Goal: Find specific fact: Find specific page/section

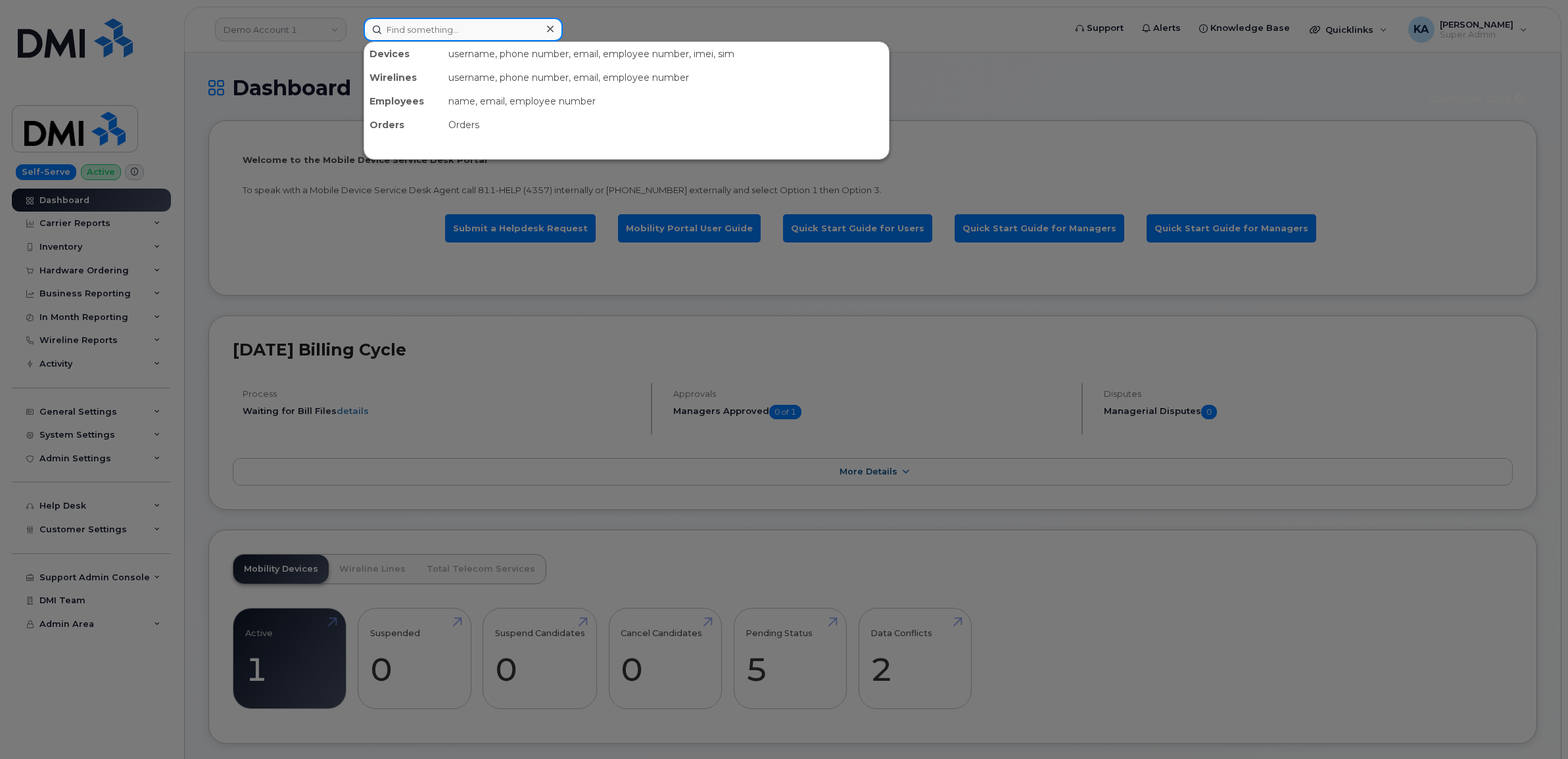
paste input "5143479826"
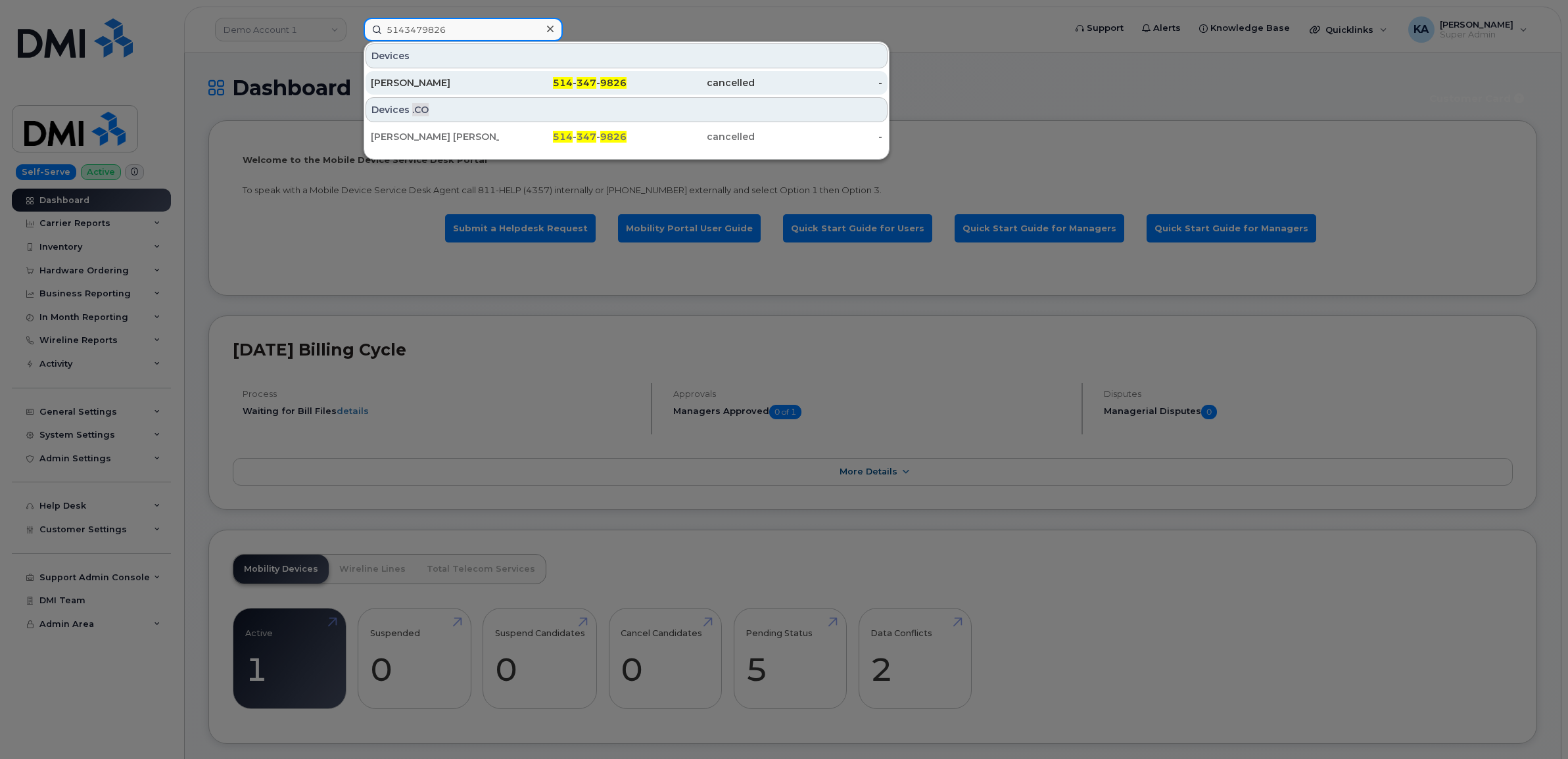
type input "5143479826"
click at [429, 78] on div "Shawn Hazelton" at bounding box center [434, 83] width 128 height 13
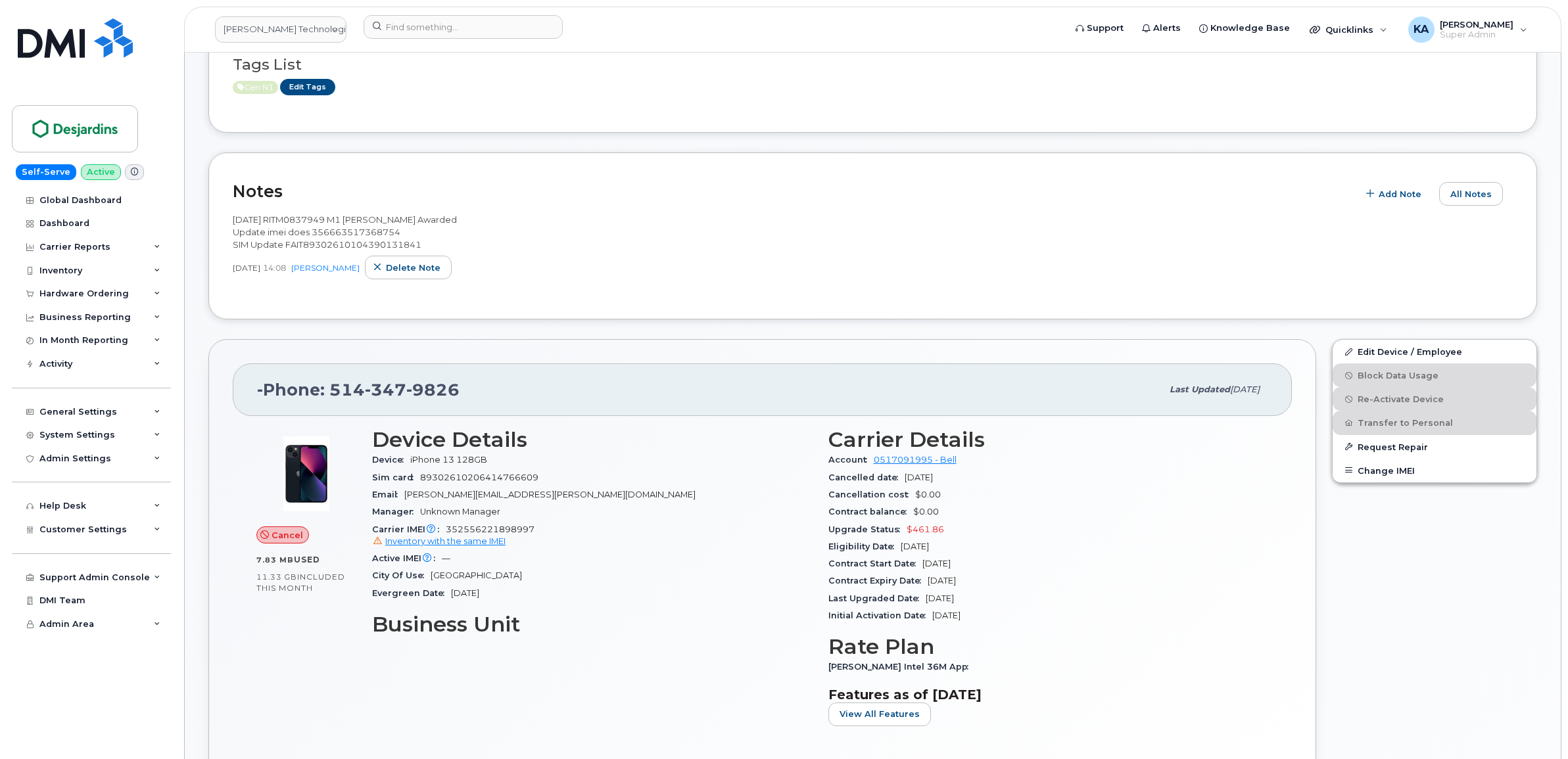
scroll to position [411, 0]
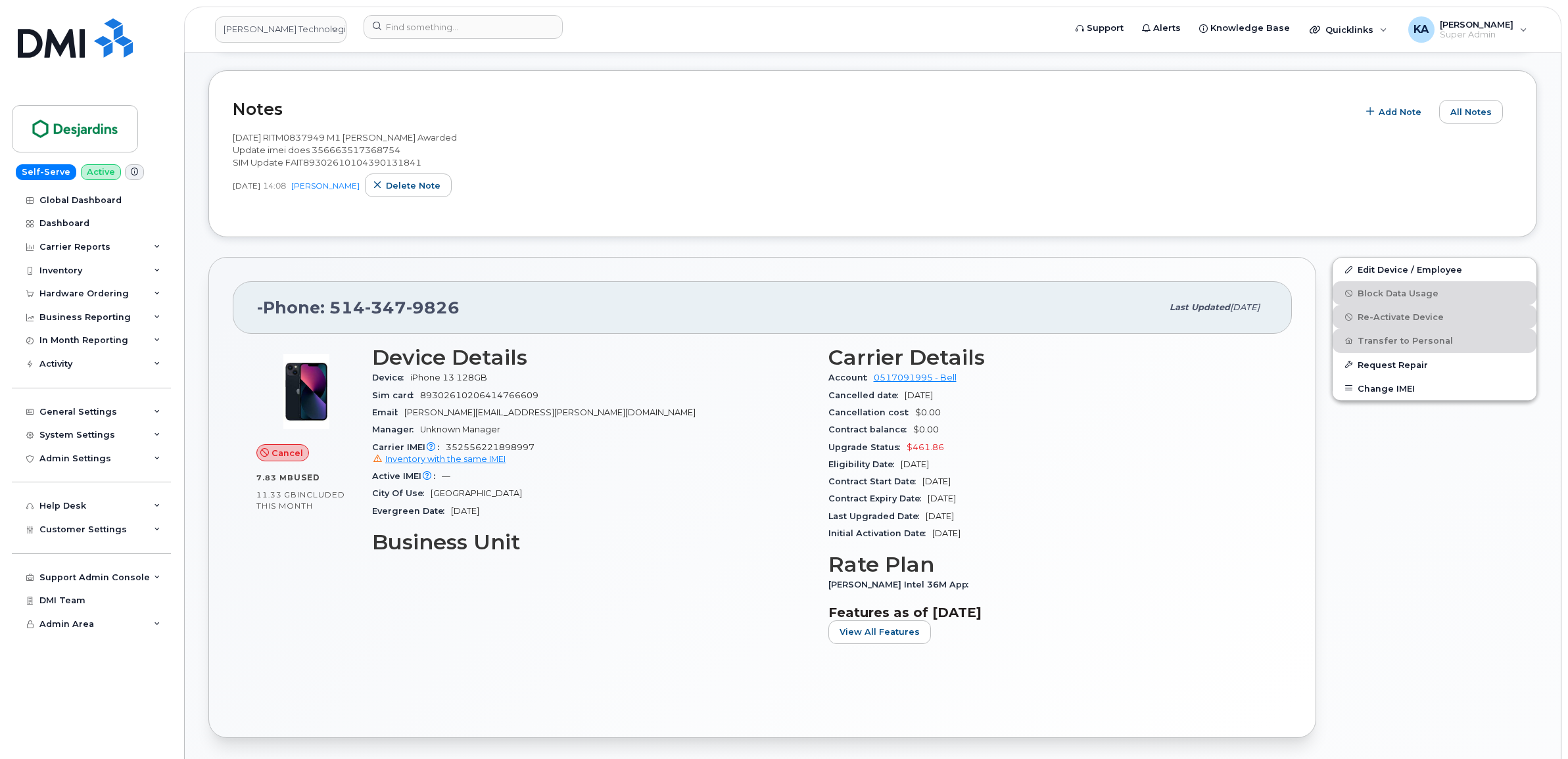
drag, startPoint x: 232, startPoint y: 142, endPoint x: 405, endPoint y: 196, distance: 181.2
click at [405, 196] on div "2025-08-14 RITM0837949 M1 Shawn Hazelton Awarded Update imei does 3566635173687…" at bounding box center [873, 165] width 1280 height 66
drag, startPoint x: 405, startPoint y: 196, endPoint x: 379, endPoint y: 190, distance: 26.7
copy div "2025-08-14 RITM0837949 M1 Shawn Hazelton Awarded Update imei does 3566635173687…"
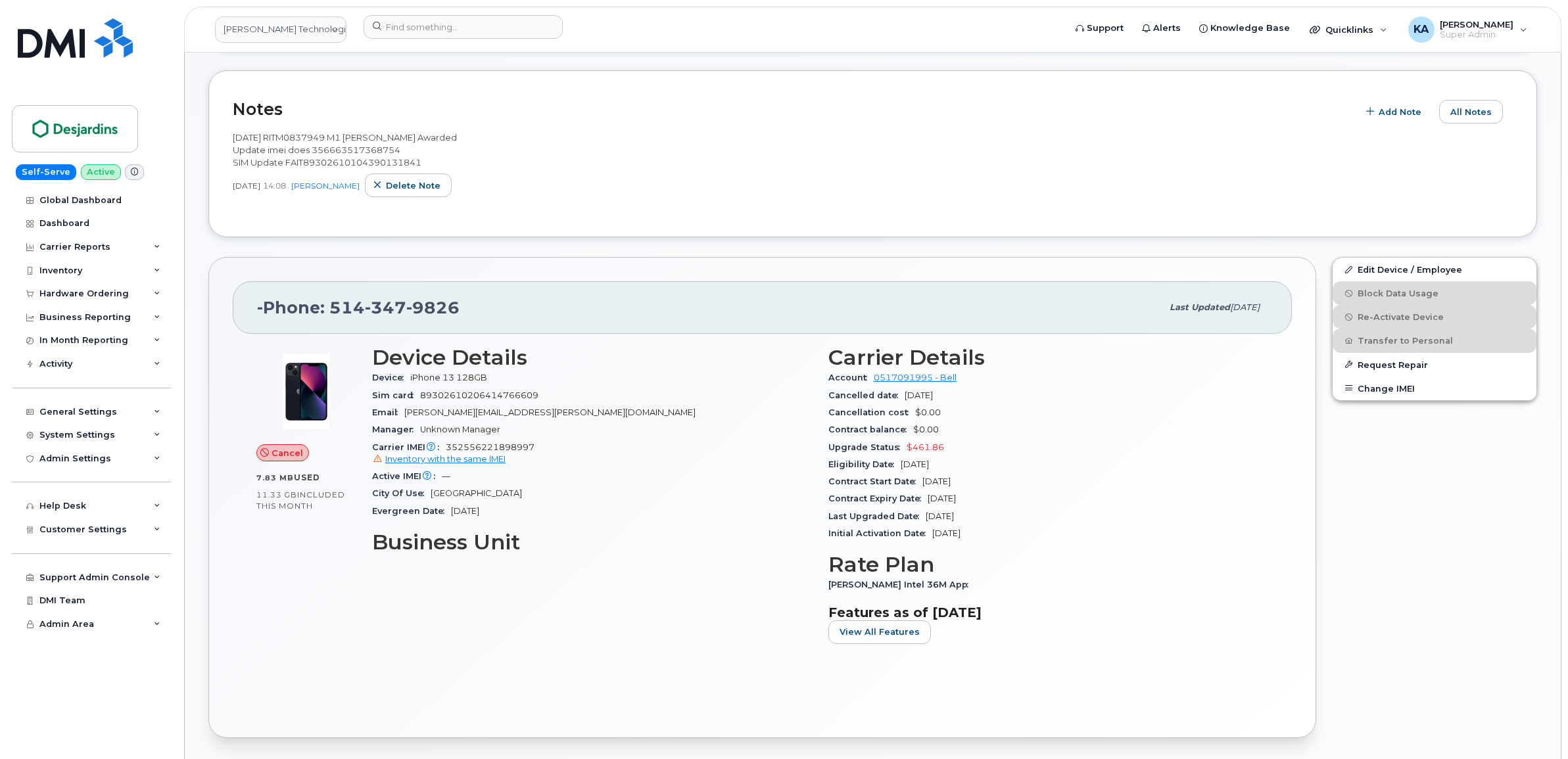
click at [421, 107] on h2 "Notes" at bounding box center [792, 109] width 1118 height 20
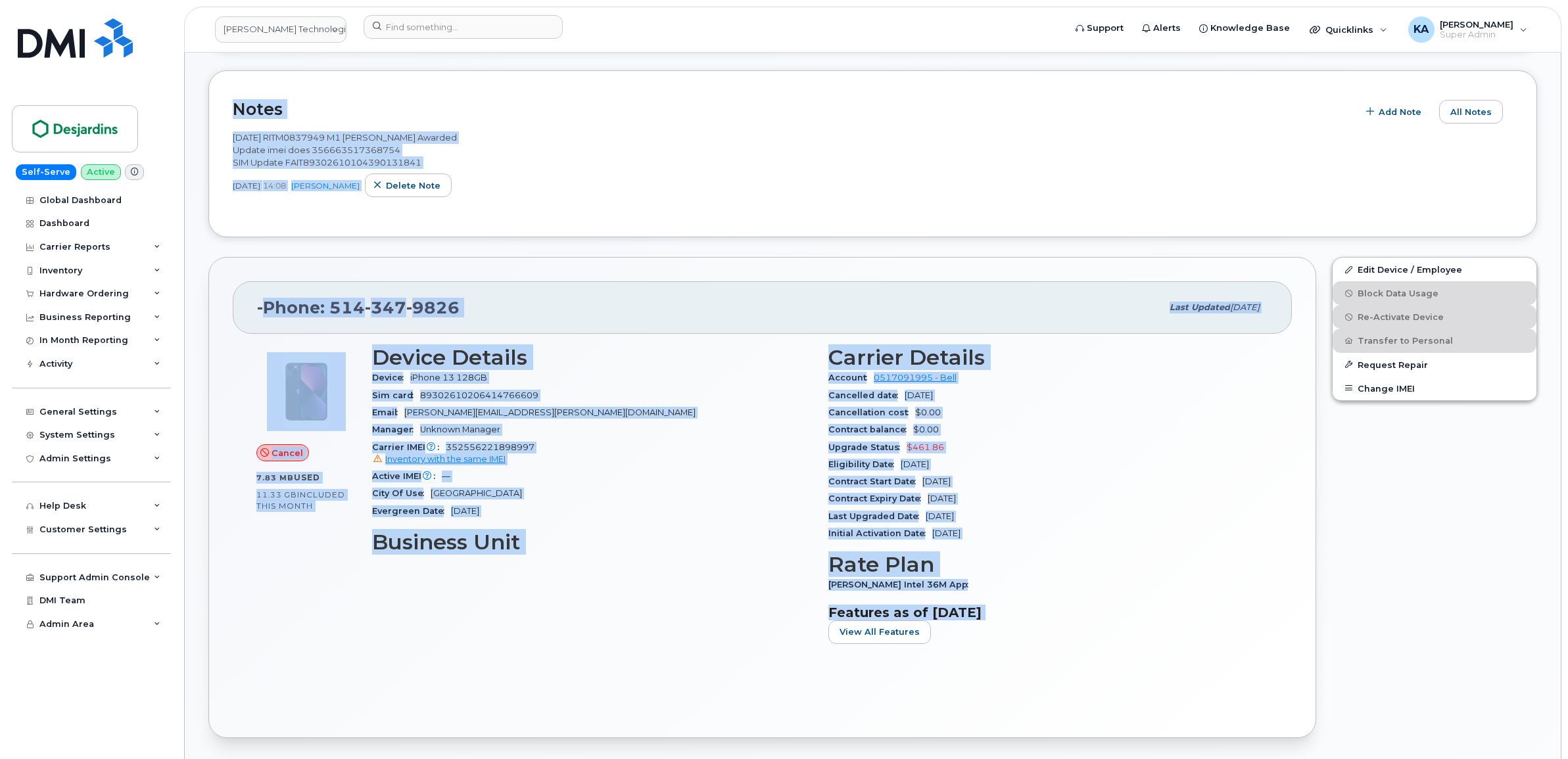
drag, startPoint x: 229, startPoint y: 106, endPoint x: 1103, endPoint y: 639, distance: 1023.7
copy div "Notes Add Note All Notes 2025-08-14 RITM0837949 M1 Shawn Hazelton Awarded Updat…"
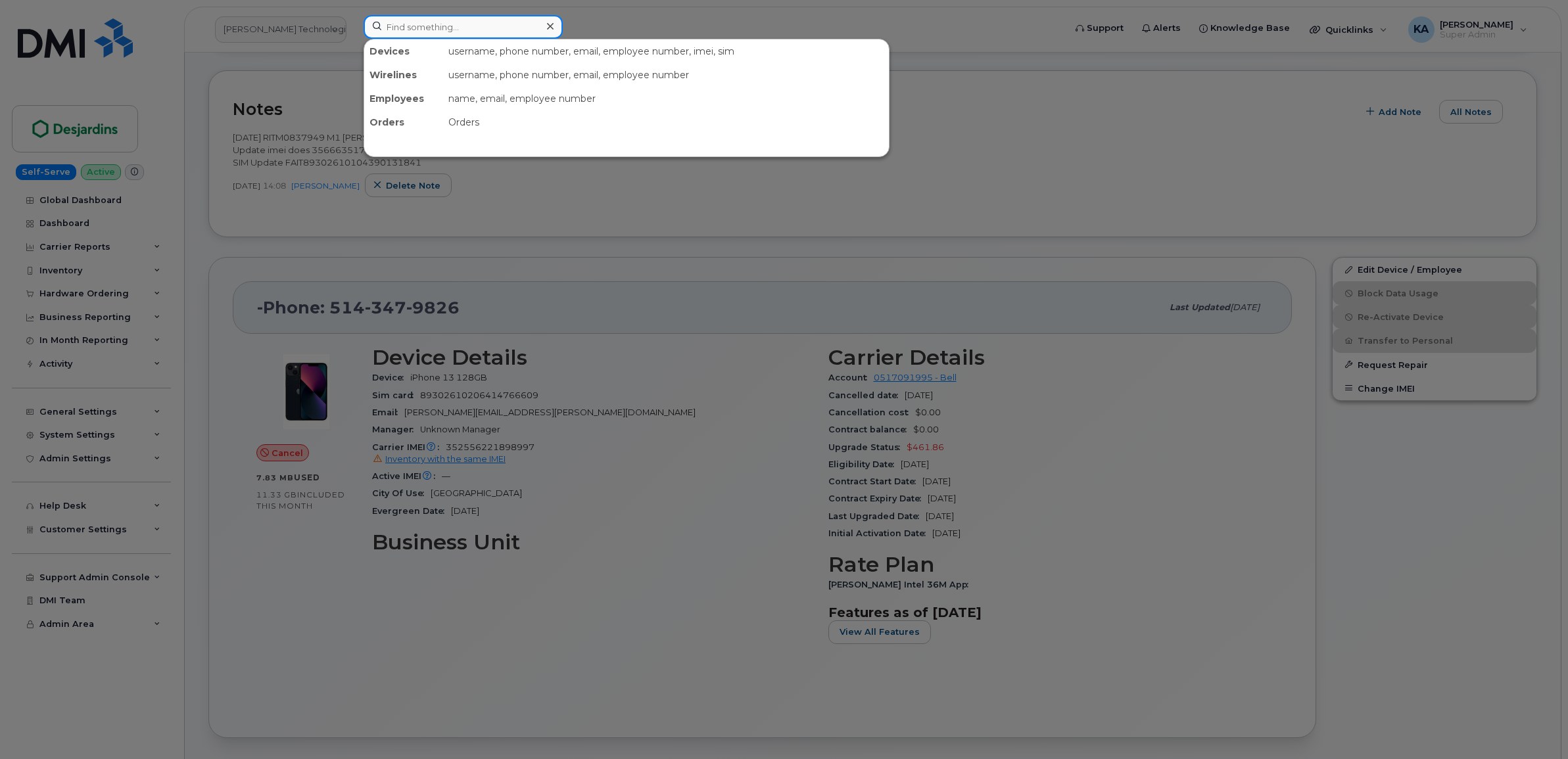
click at [395, 27] on input at bounding box center [463, 27] width 199 height 24
paste input "5875780350"
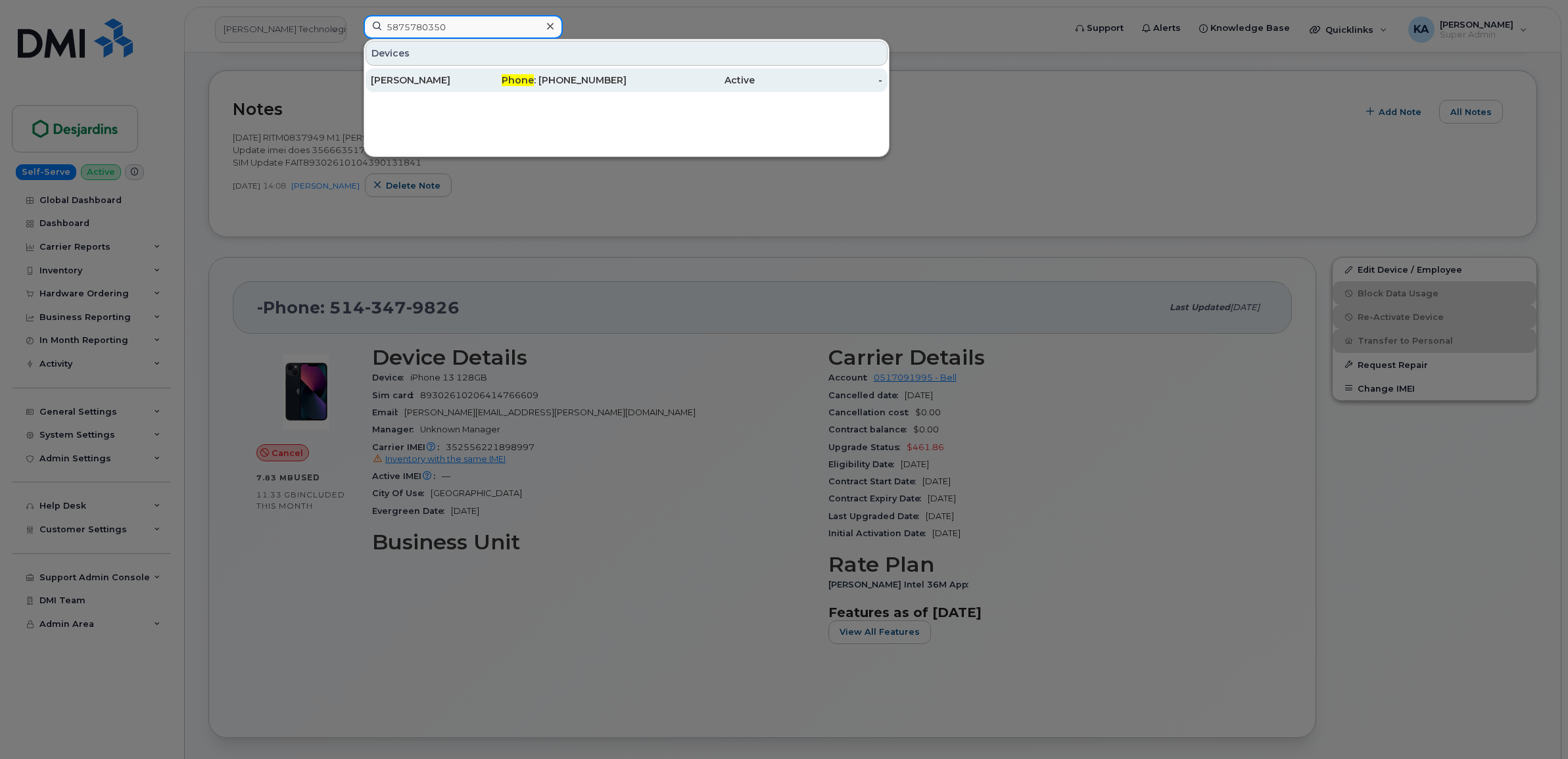
type input "5875780350"
click at [426, 76] on div "Darshan Khunkhun" at bounding box center [434, 80] width 128 height 13
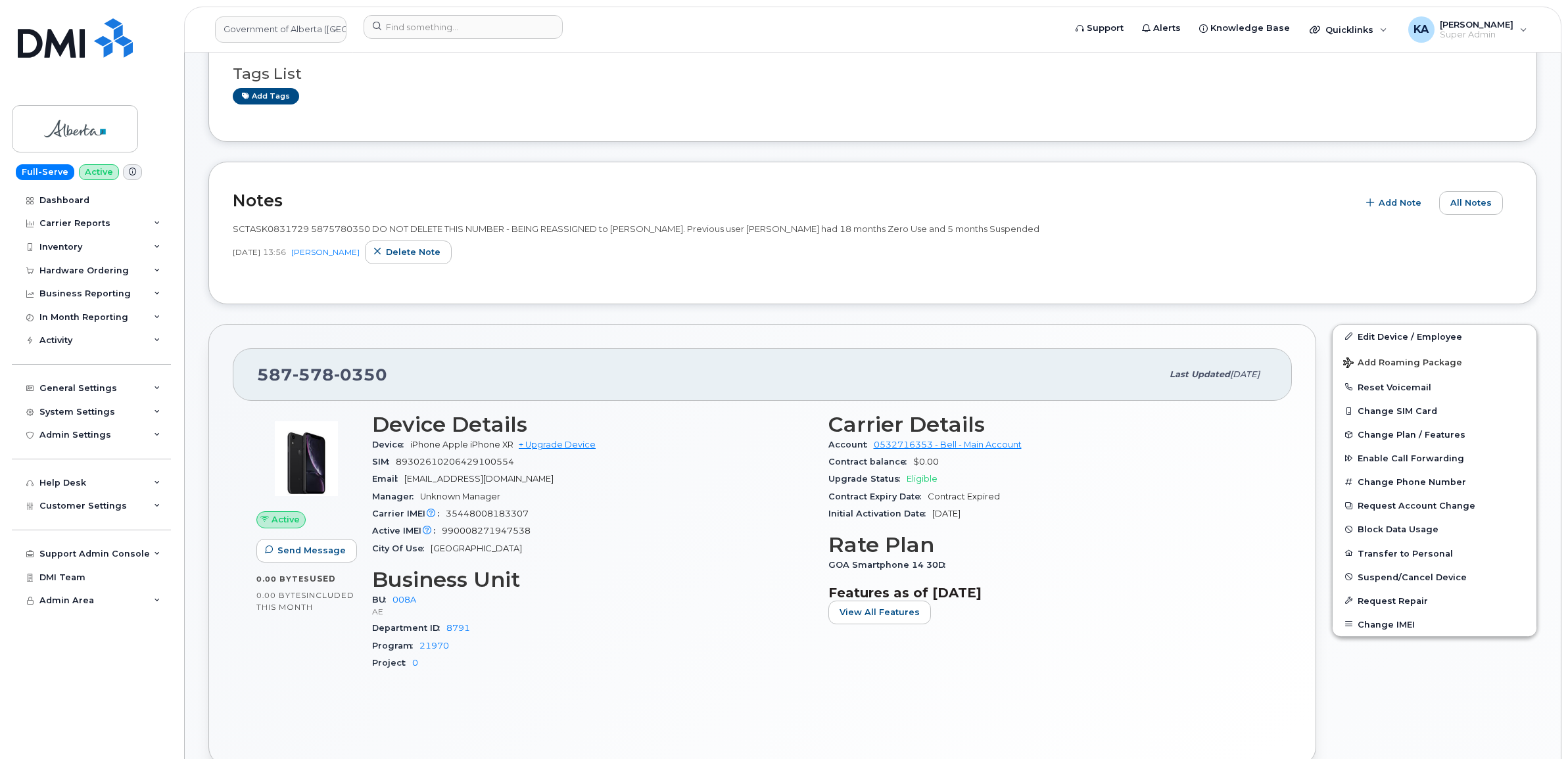
scroll to position [246, 0]
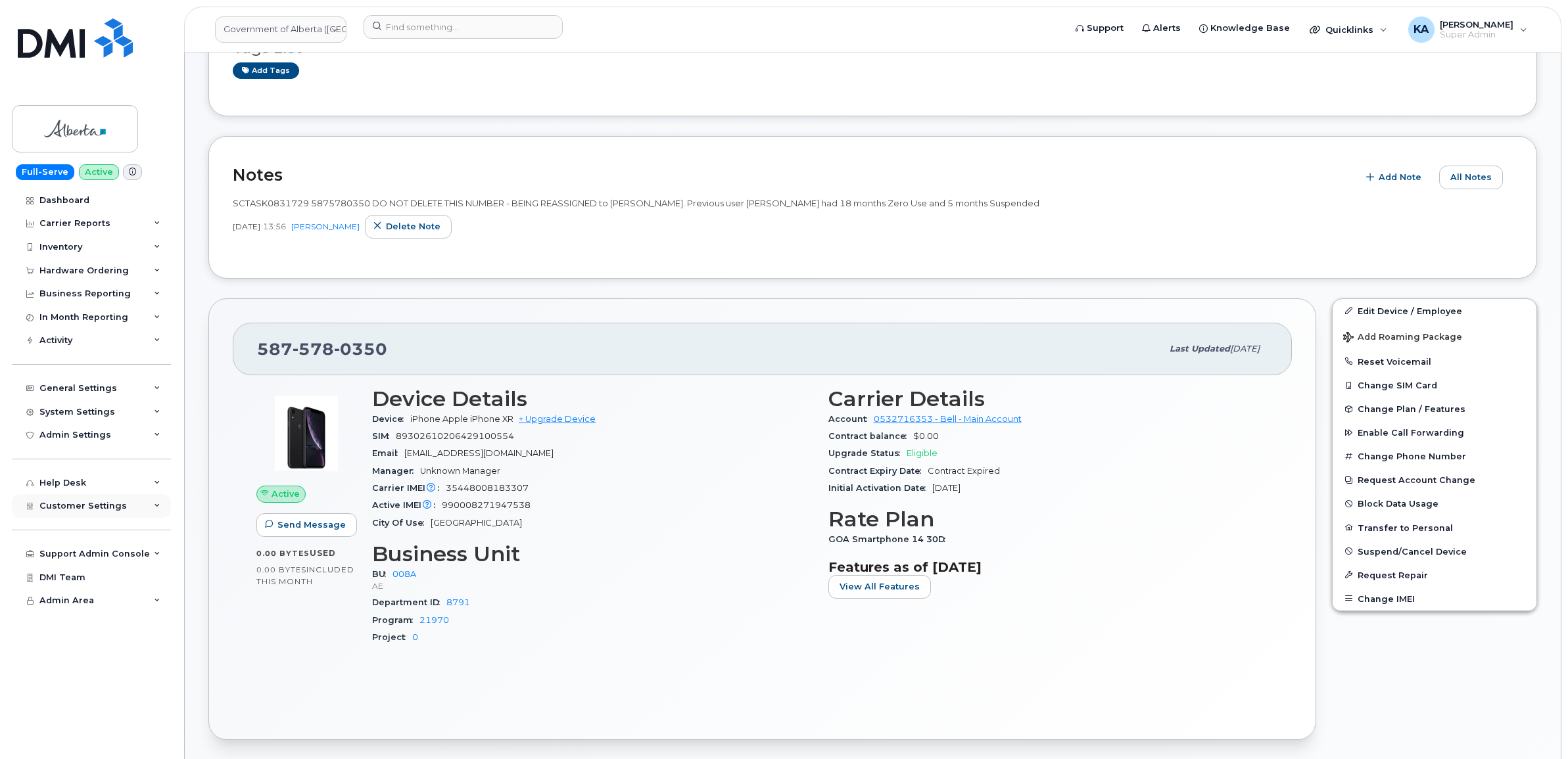
click at [61, 511] on span "Customer Settings" at bounding box center [83, 506] width 88 height 10
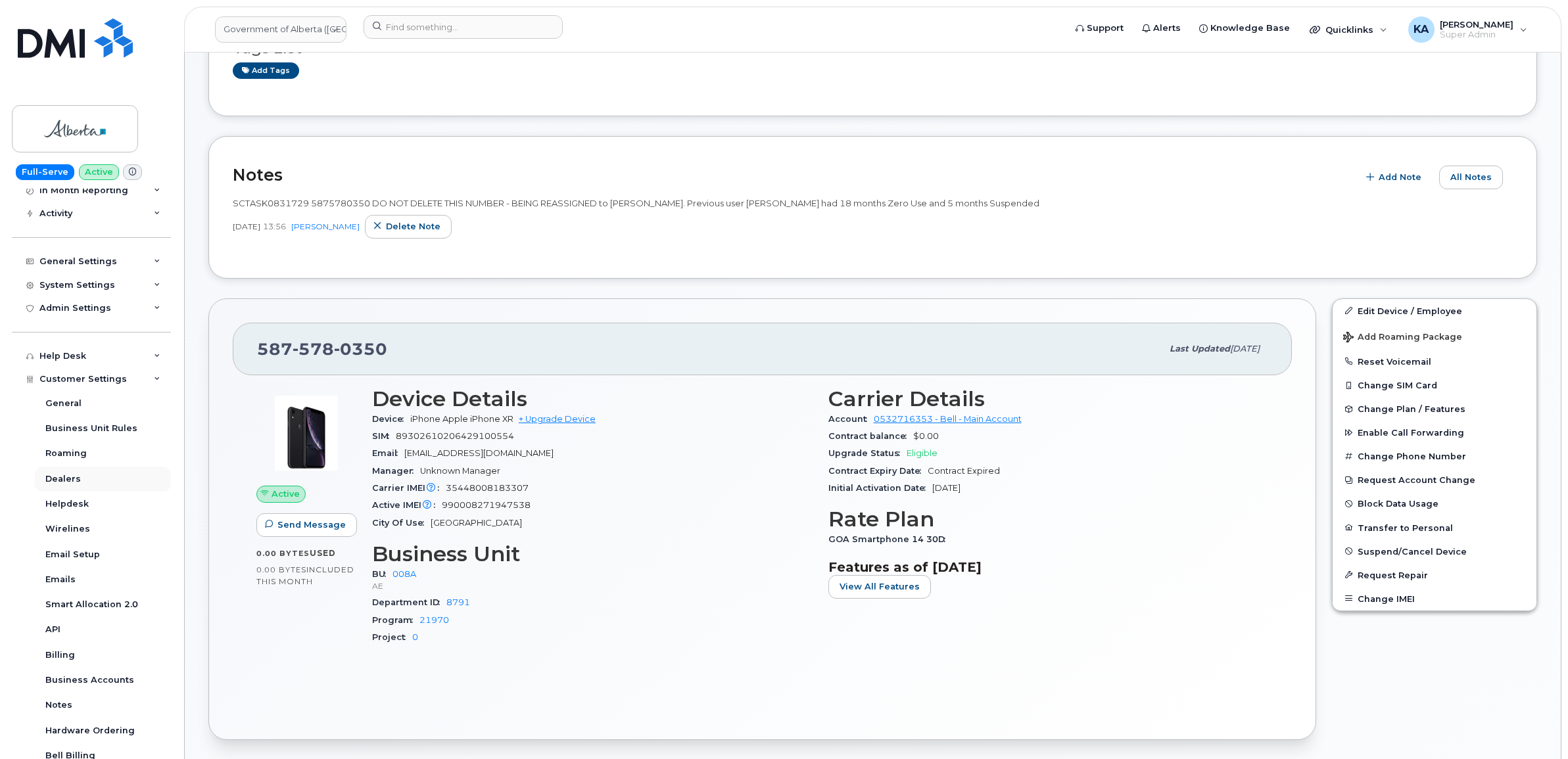
scroll to position [165, 0]
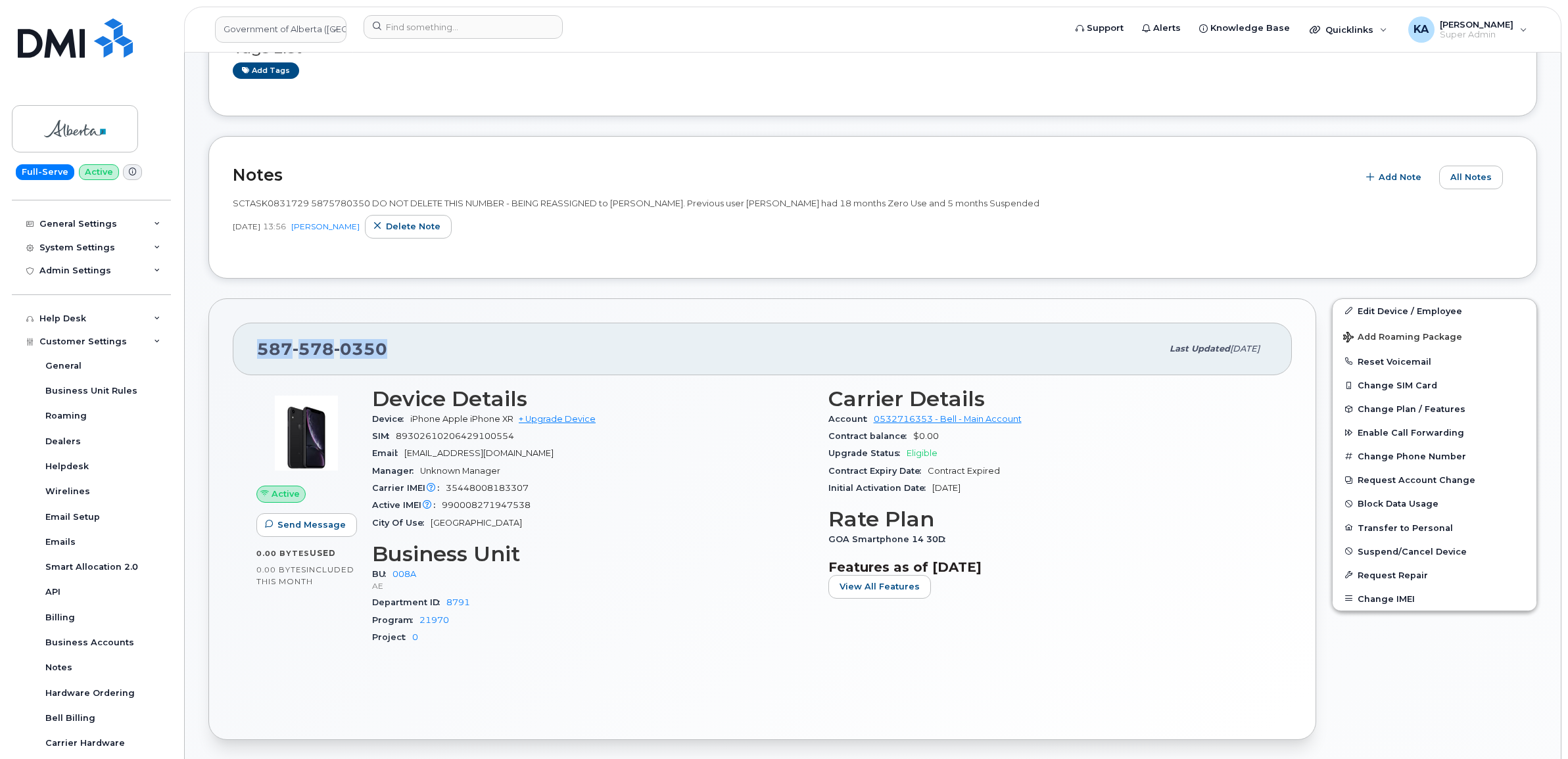
drag, startPoint x: 395, startPoint y: 353, endPoint x: 253, endPoint y: 352, distance: 142.0
click at [253, 352] on div "587 578 0350 Last updated Aug 14, 2025" at bounding box center [762, 349] width 1059 height 53
drag, startPoint x: 253, startPoint y: 352, endPoint x: 269, endPoint y: 352, distance: 16.0
copy span "587 578 0350"
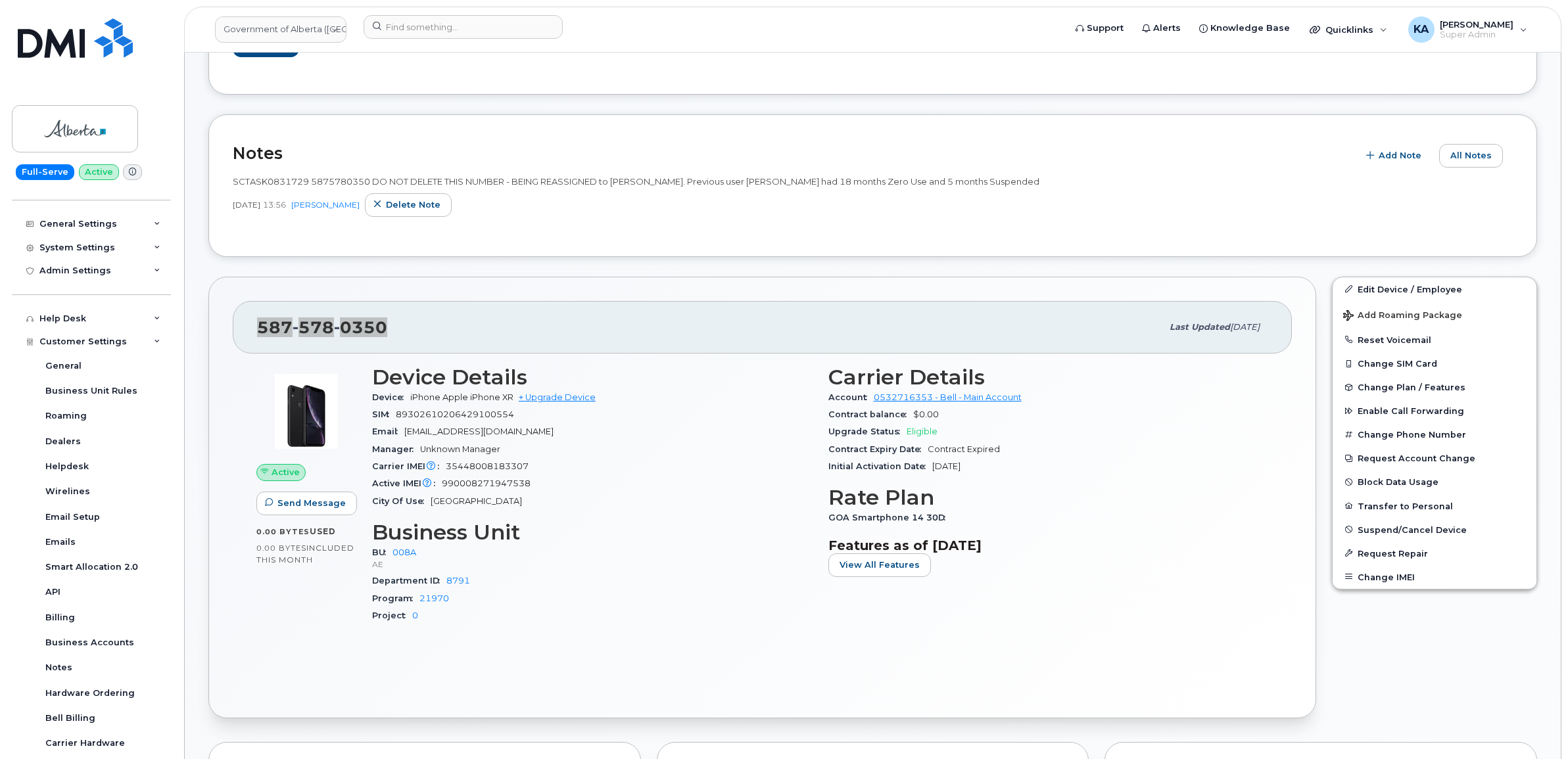
scroll to position [328, 0]
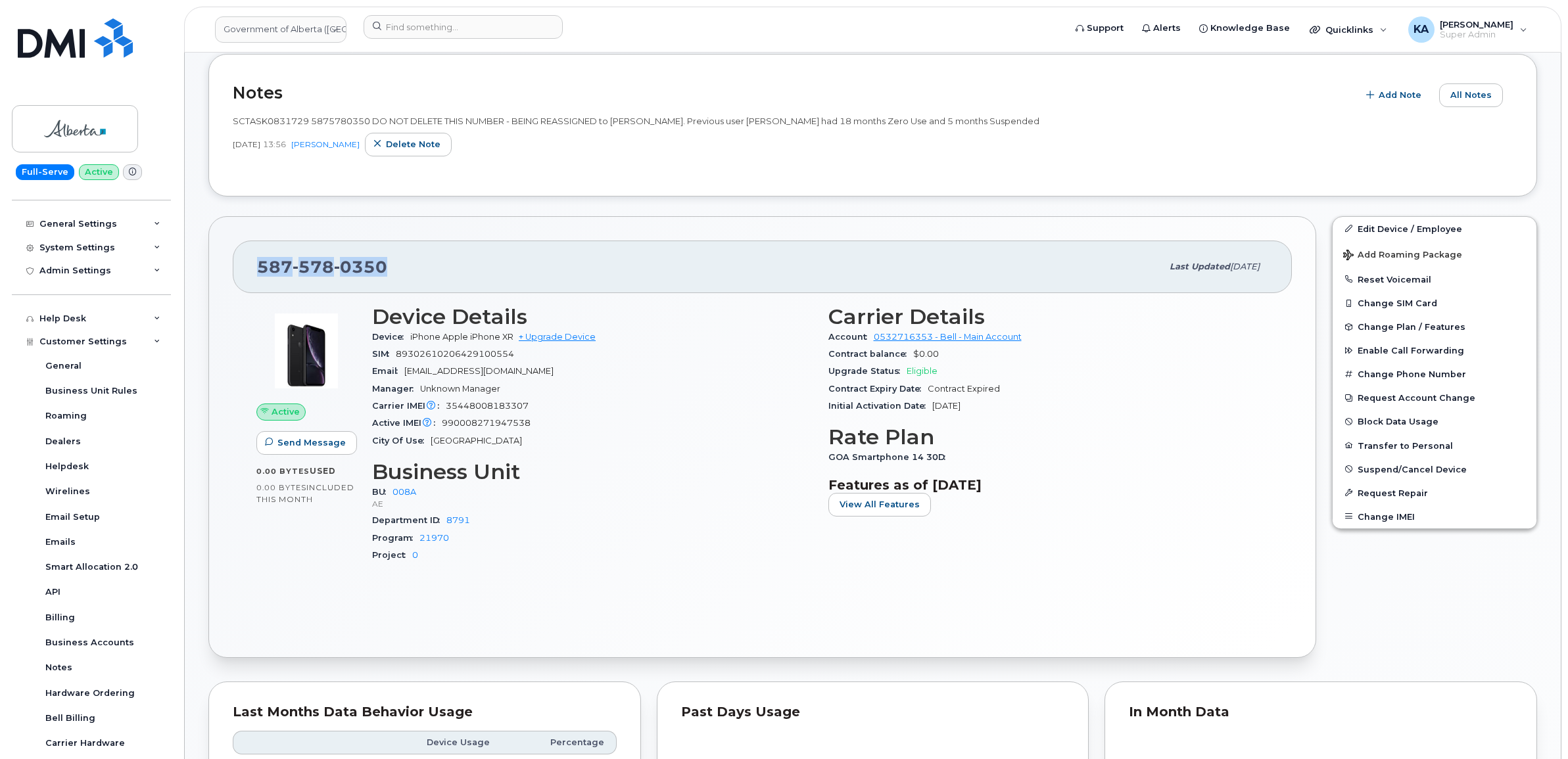
click at [248, 263] on div "587 578 0350 Last updated Aug 14, 2025" at bounding box center [762, 267] width 1059 height 53
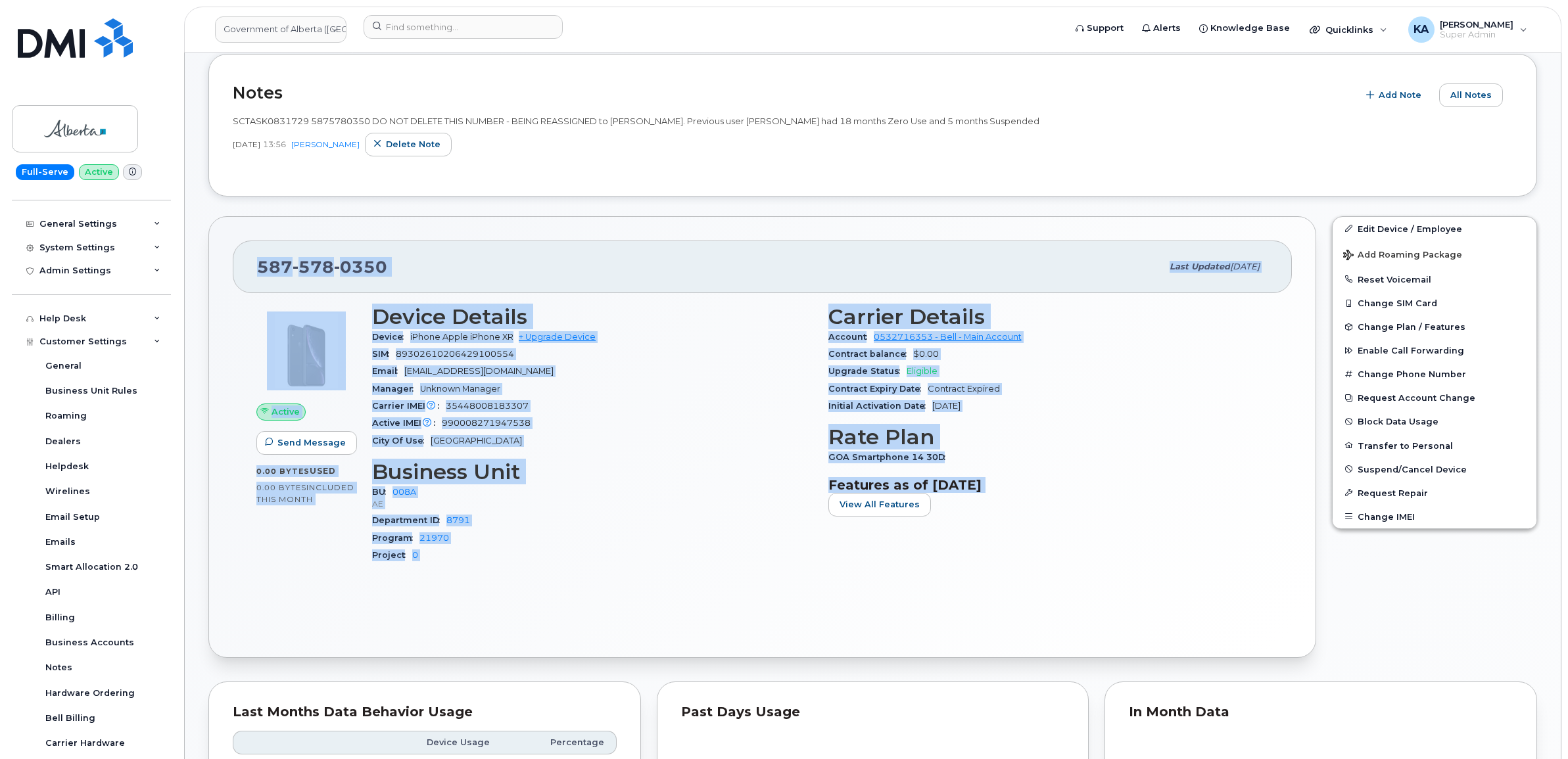
drag, startPoint x: 248, startPoint y: 263, endPoint x: 1066, endPoint y: 537, distance: 862.7
click at [1066, 538] on div "587 578 0350 Last updated Aug 14, 2025 Active Send Message 0.00 Bytes  used 0.0…" at bounding box center [762, 438] width 1108 height 442
copy div "587 578 0350 Last updated Aug 14, 2025 Active Send Message 0.00 Bytes  used 0.0…"
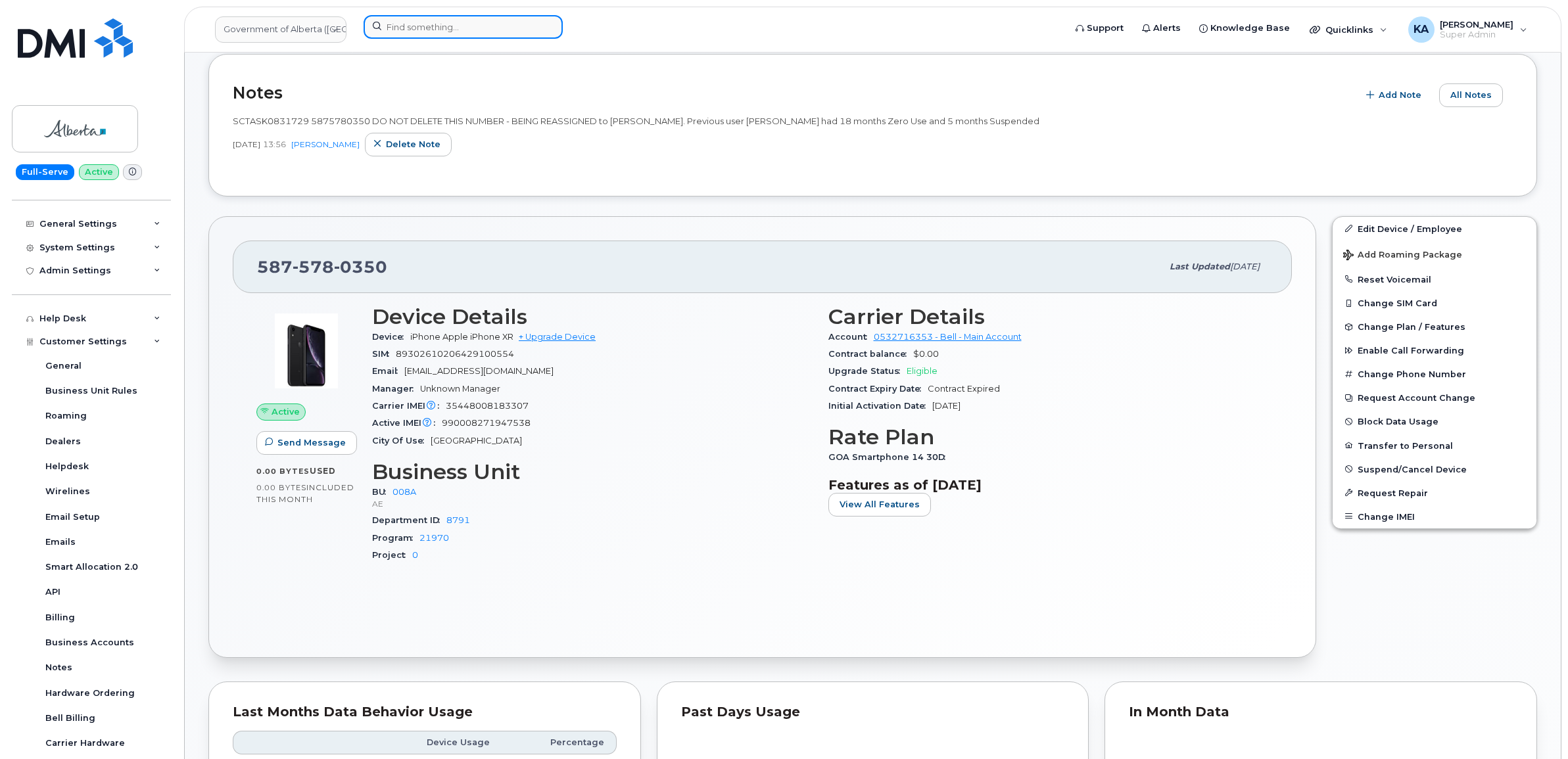
click at [406, 25] on input at bounding box center [463, 27] width 199 height 24
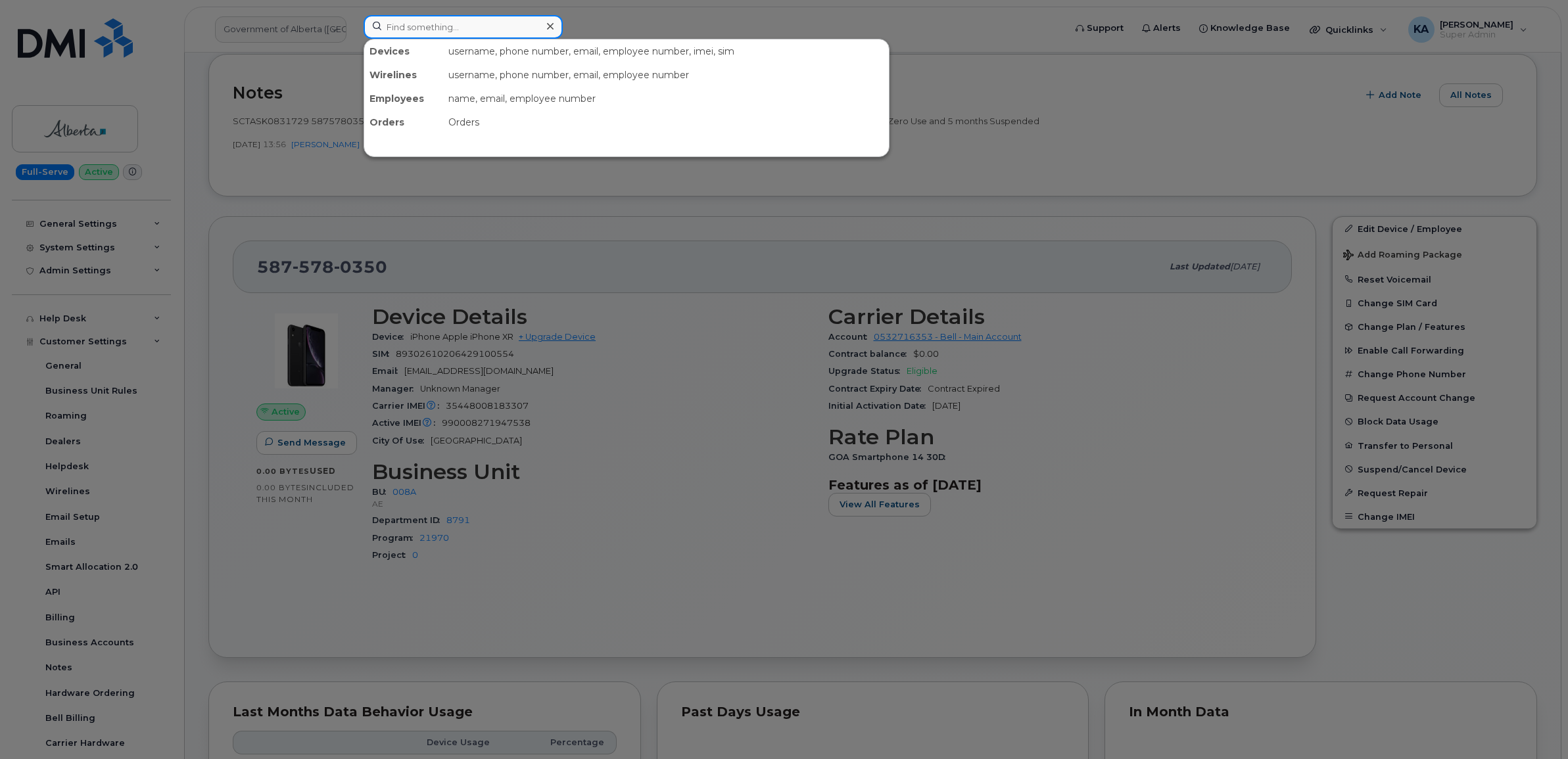
paste input "5872298283"
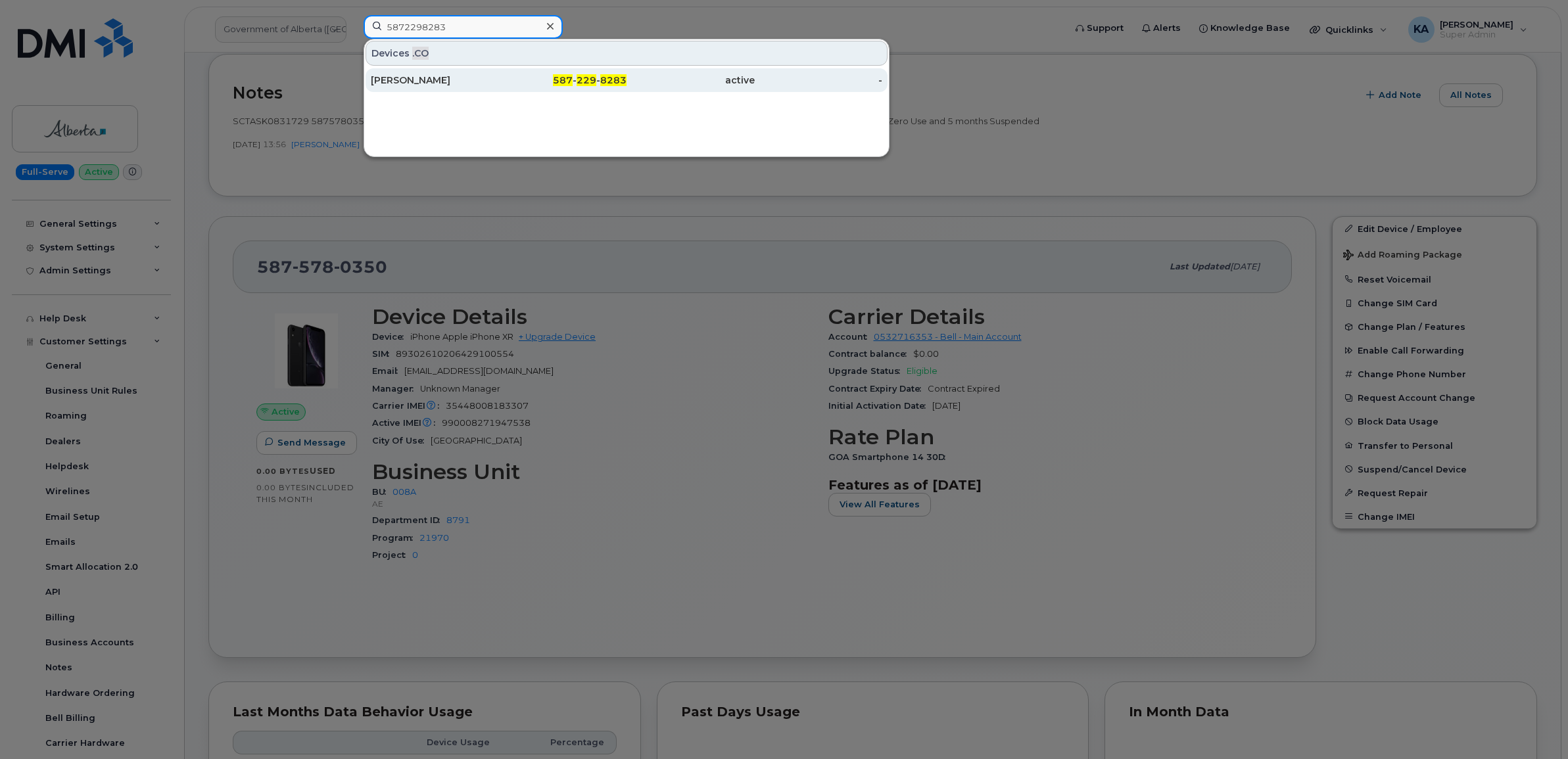
type input "5872298283"
click at [396, 80] on div "Kevin Clarke" at bounding box center [434, 80] width 128 height 13
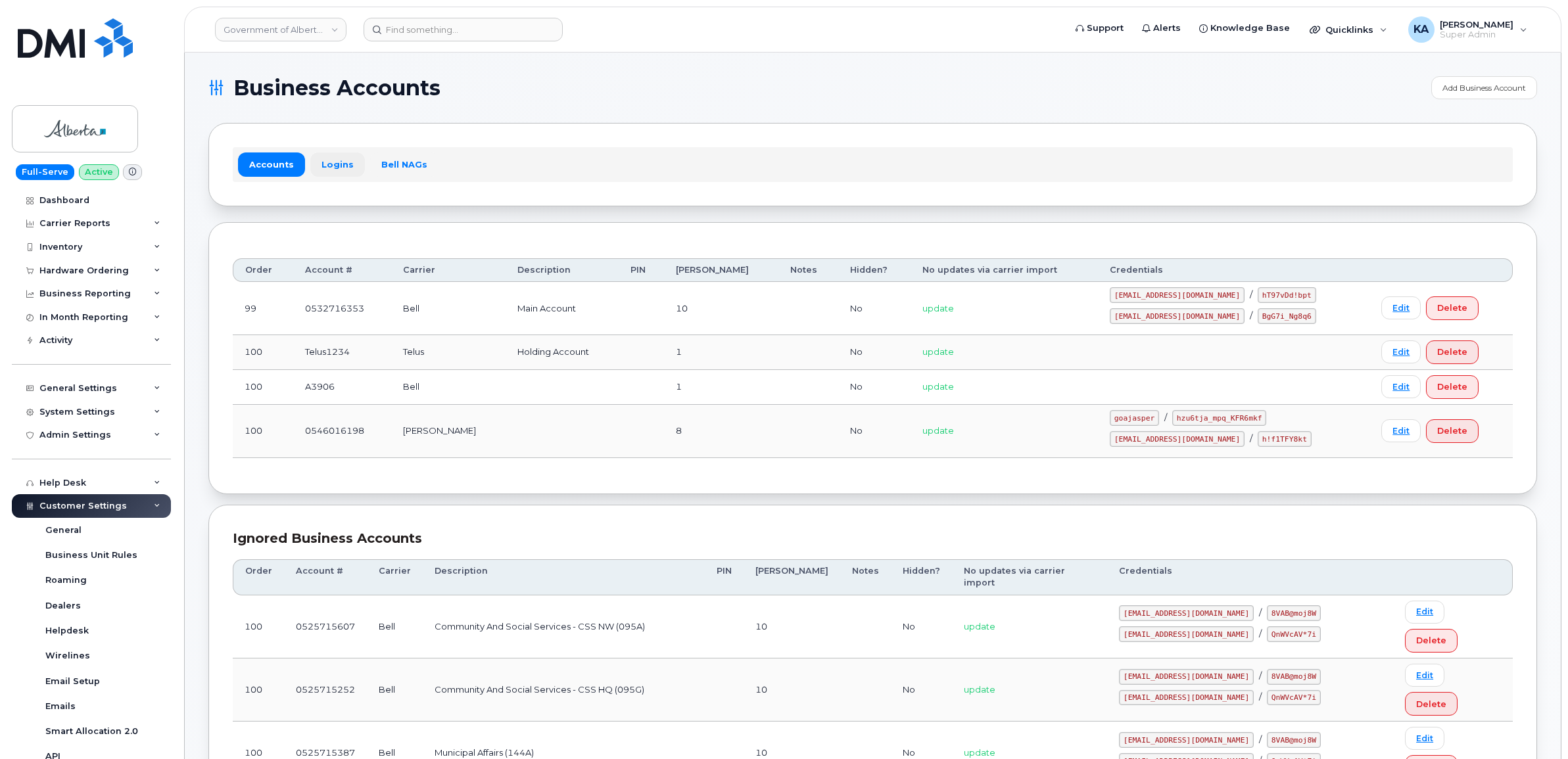
click at [332, 165] on link "Logins" at bounding box center [337, 165] width 55 height 24
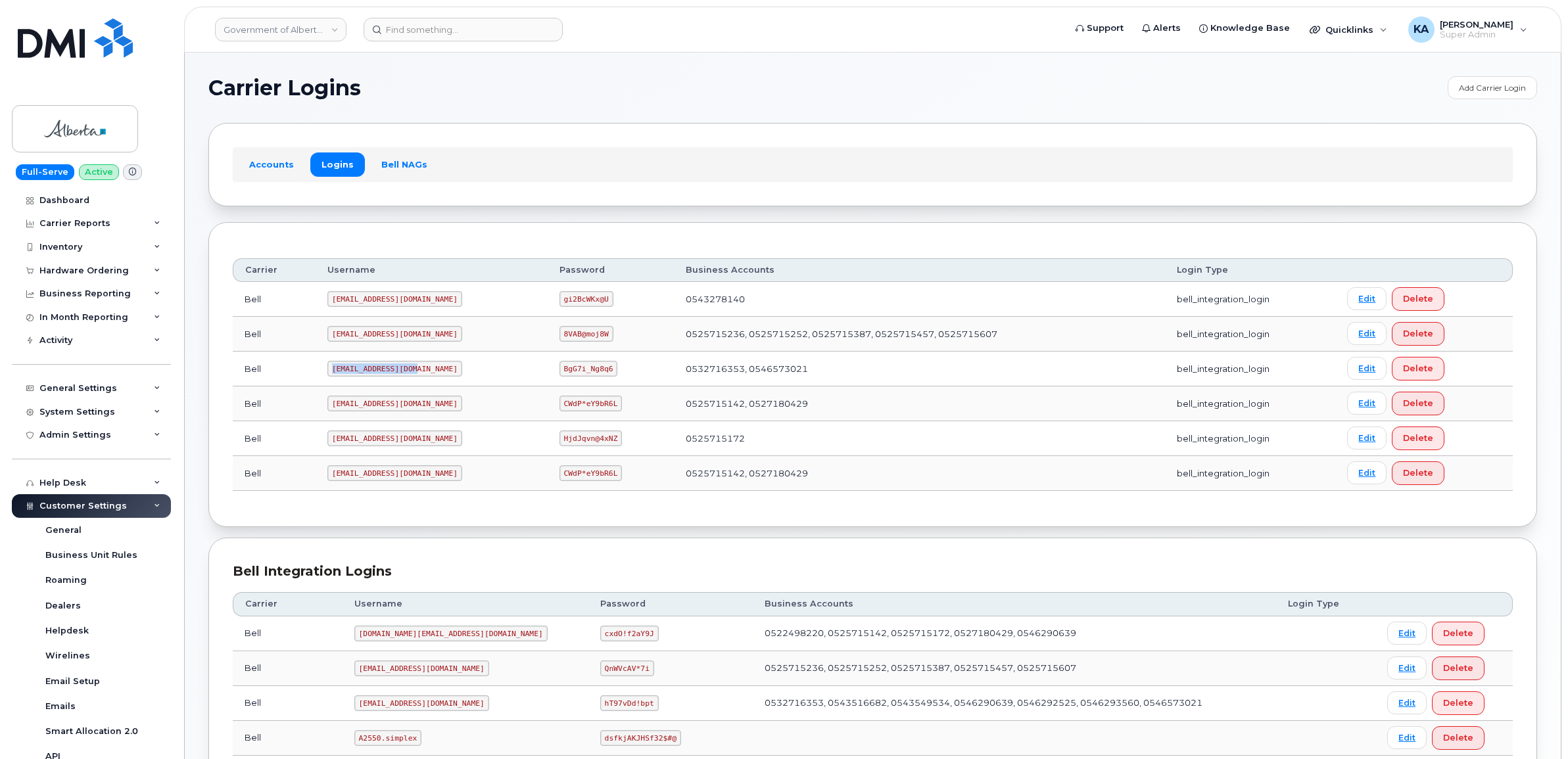
drag, startPoint x: 328, startPoint y: 371, endPoint x: 419, endPoint y: 379, distance: 91.4
click at [419, 379] on td "[EMAIL_ADDRESS][DOMAIN_NAME]" at bounding box center [431, 369] width 232 height 35
drag, startPoint x: 419, startPoint y: 379, endPoint x: 392, endPoint y: 368, distance: 29.2
copy code "[EMAIL_ADDRESS][DOMAIN_NAME]"
drag, startPoint x: 521, startPoint y: 370, endPoint x: 580, endPoint y: 382, distance: 60.2
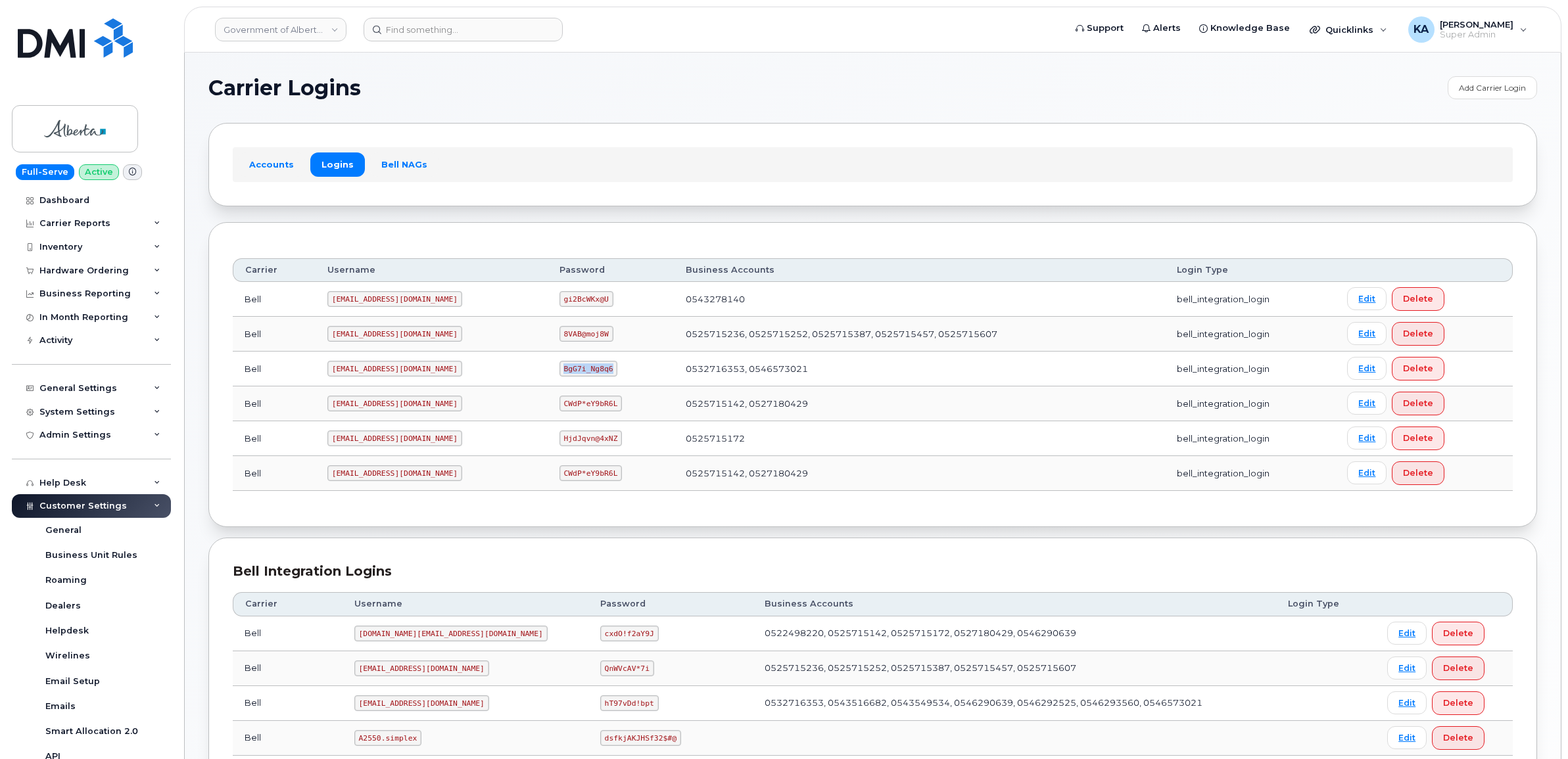
click at [580, 382] on td "BgG7i_Ng8q6" at bounding box center [611, 369] width 127 height 35
drag, startPoint x: 580, startPoint y: 382, endPoint x: 560, endPoint y: 369, distance: 23.9
copy code "BgG7i_Ng8q6"
